Goal: Information Seeking & Learning: Learn about a topic

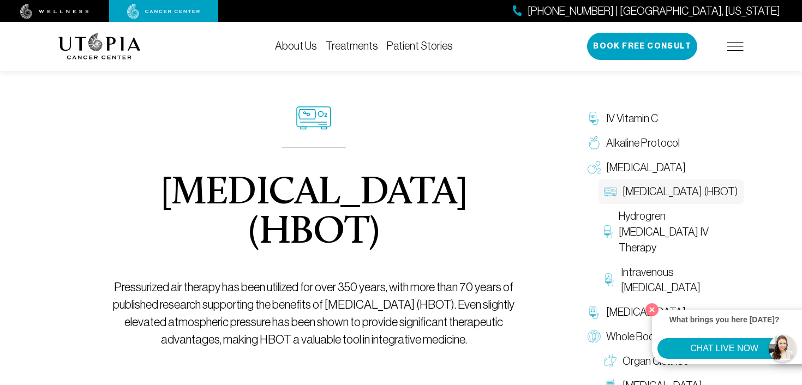
scroll to position [13, 0]
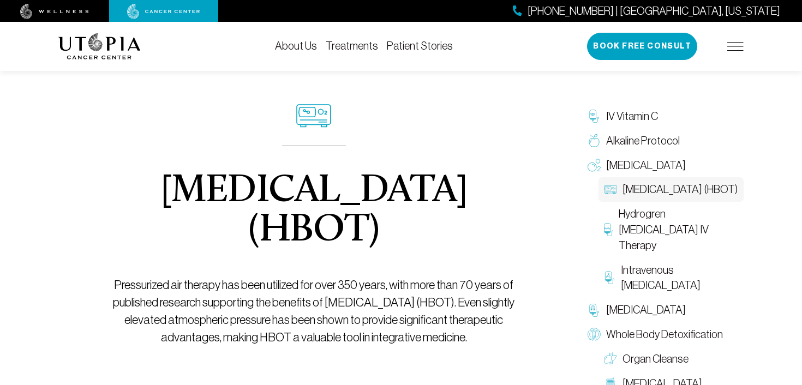
click at [292, 44] on link "About Us" at bounding box center [296, 46] width 42 height 12
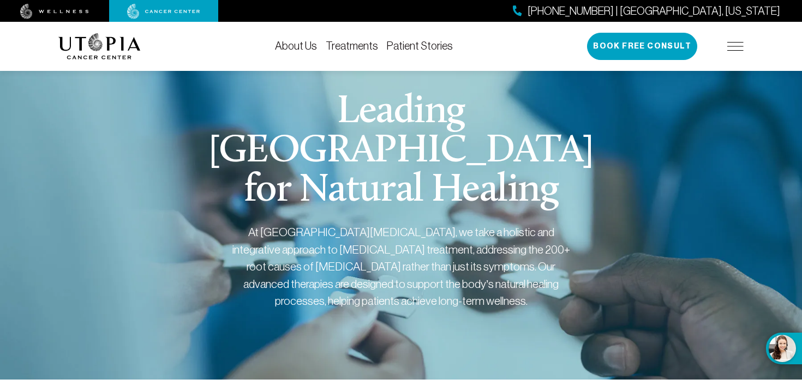
click at [345, 46] on link "Treatments" at bounding box center [352, 46] width 52 height 12
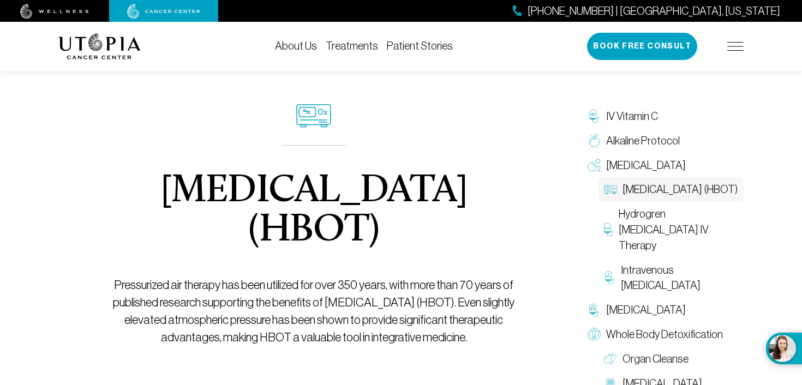
drag, startPoint x: 161, startPoint y: 183, endPoint x: 447, endPoint y: 231, distance: 289.9
click at [447, 231] on h1 "[MEDICAL_DATA] (HBOT)" at bounding box center [314, 211] width 435 height 79
copy h1 "[MEDICAL_DATA] (HBOT)"
